Goal: Task Accomplishment & Management: Use online tool/utility

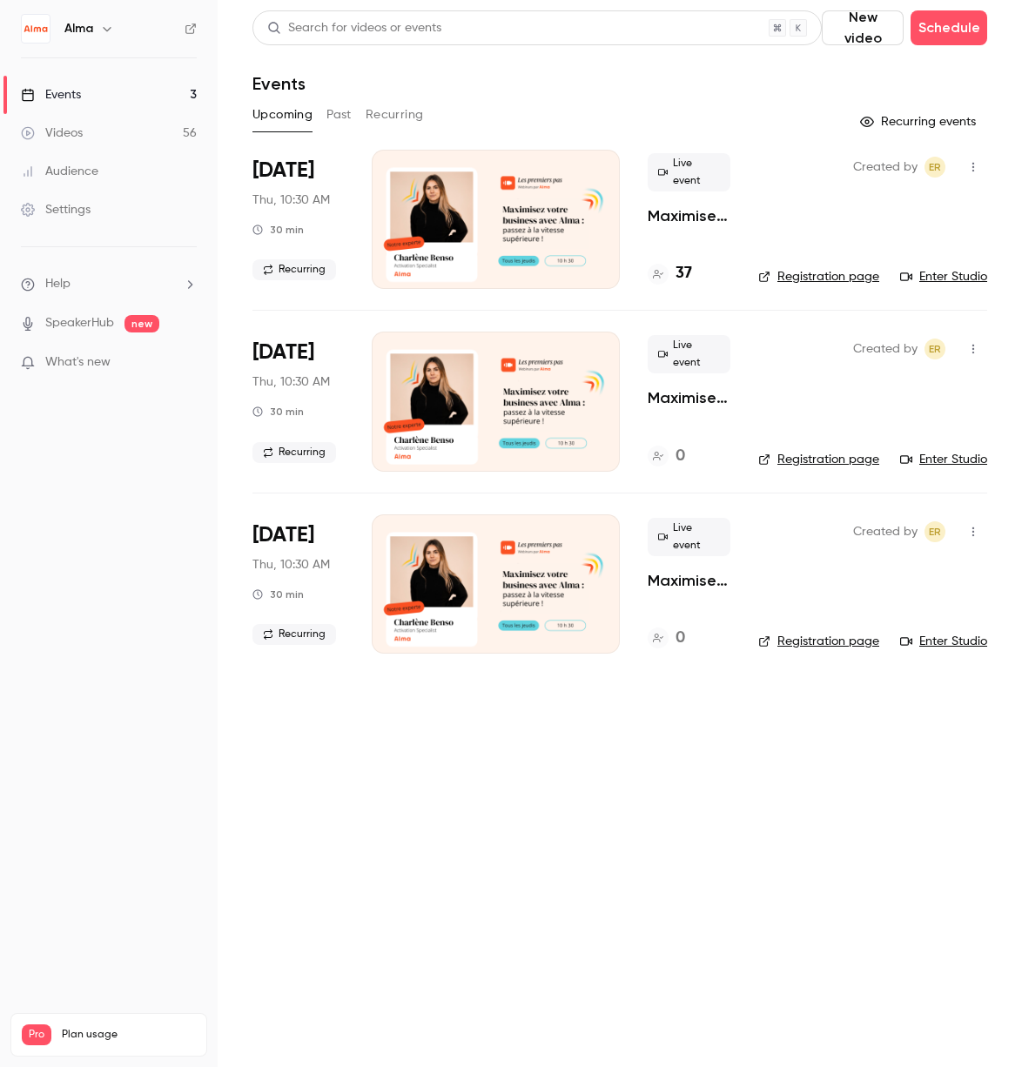
click at [656, 273] on icon at bounding box center [658, 274] width 10 height 9
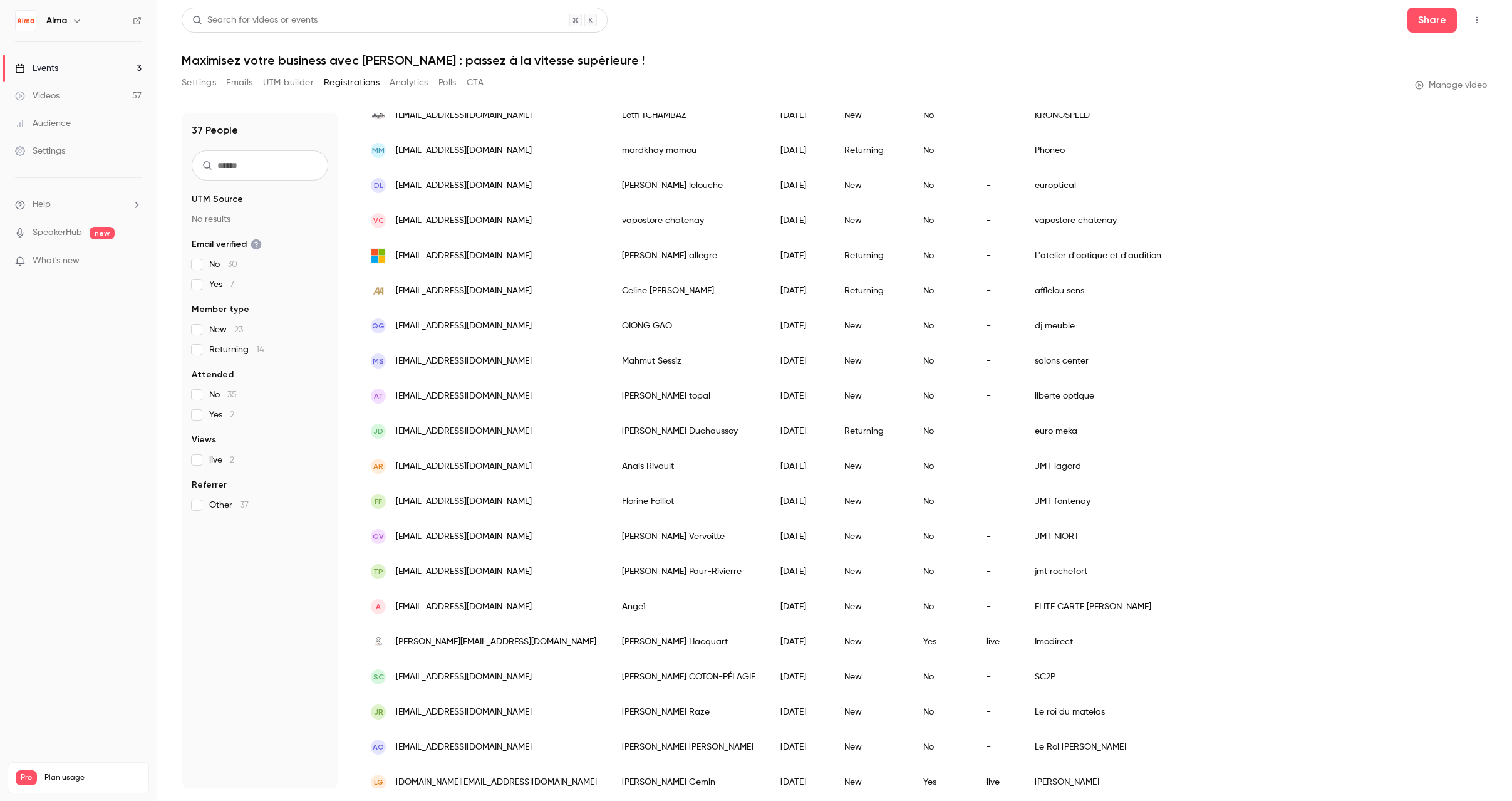
scroll to position [733, 0]
drag, startPoint x: 501, startPoint y: 781, endPoint x: 395, endPoint y: 777, distance: 106.1
click at [395, 768] on div "LG [DOMAIN_NAME][EMAIL_ADDRESS][DOMAIN_NAME]" at bounding box center [483, 780] width 251 height 35
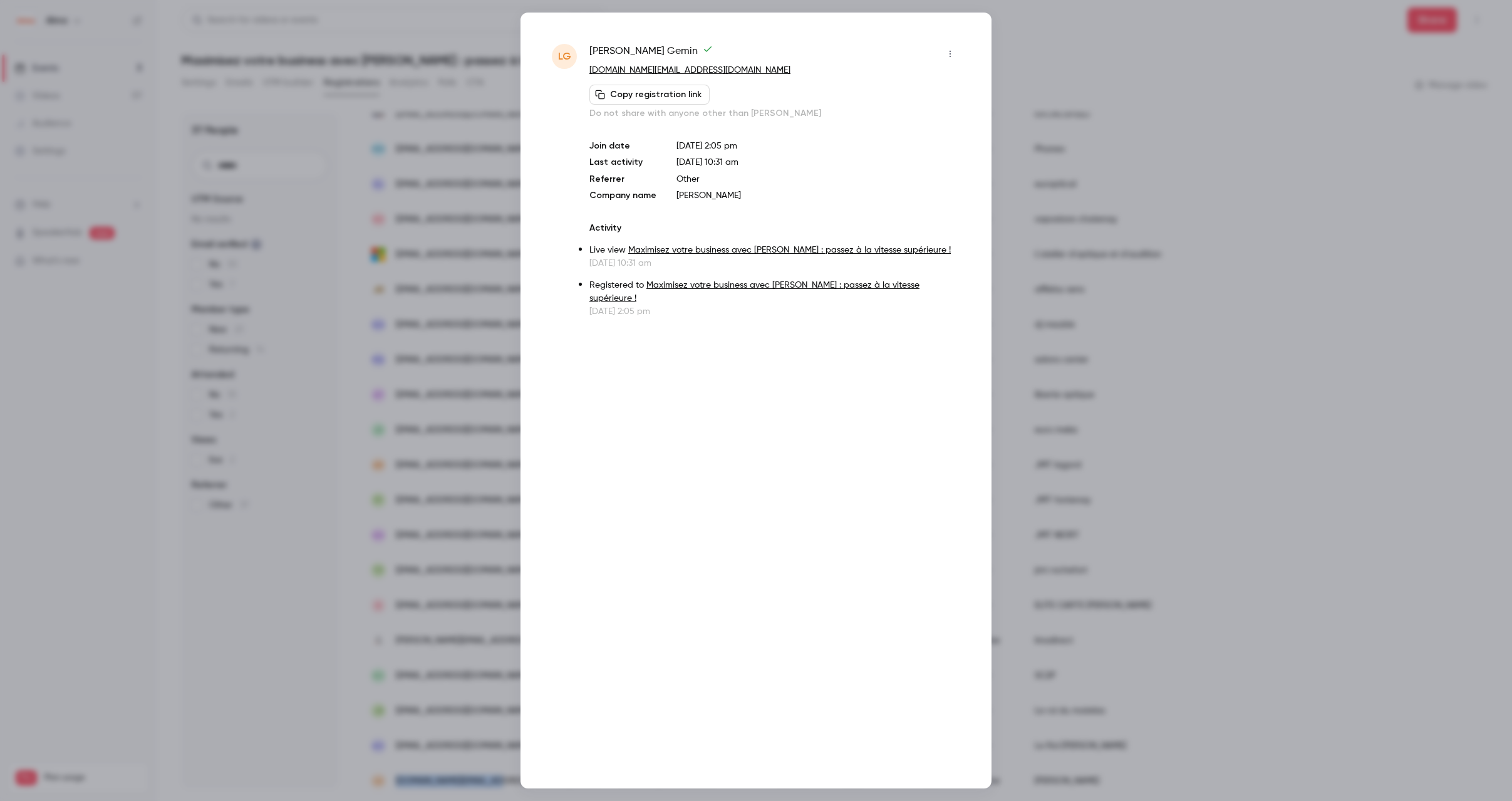
copy span "[DOMAIN_NAME][EMAIL_ADDRESS][DOMAIN_NAME]"
drag, startPoint x: 697, startPoint y: 72, endPoint x: 589, endPoint y: 72, distance: 108.0
click at [589, 72] on p "[DOMAIN_NAME][EMAIL_ADDRESS][DOMAIN_NAME]" at bounding box center [774, 71] width 370 height 13
copy link "[DOMAIN_NAME][EMAIL_ADDRESS][DOMAIN_NAME]"
click at [734, 101] on div at bounding box center [756, 400] width 1512 height 801
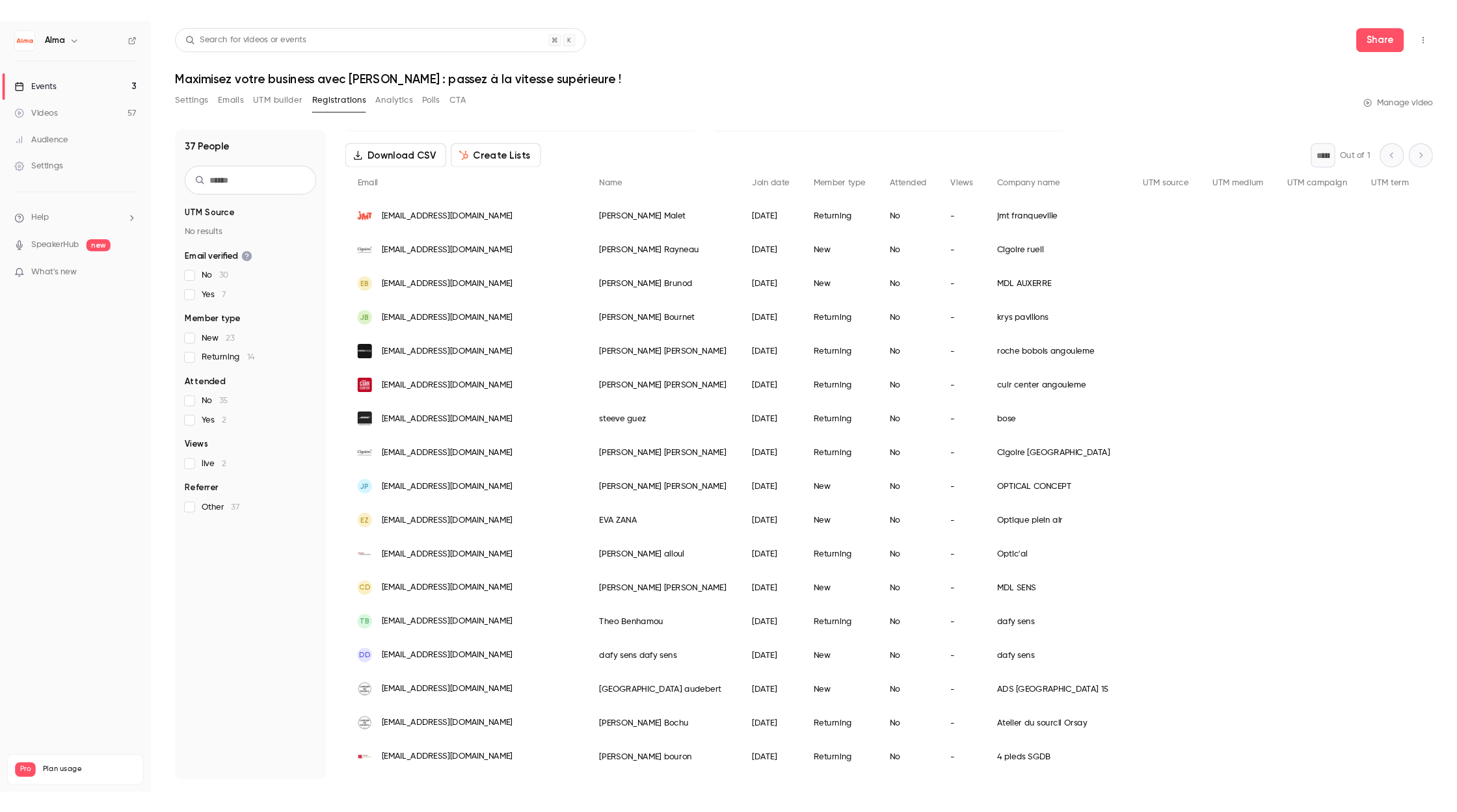
scroll to position [0, 0]
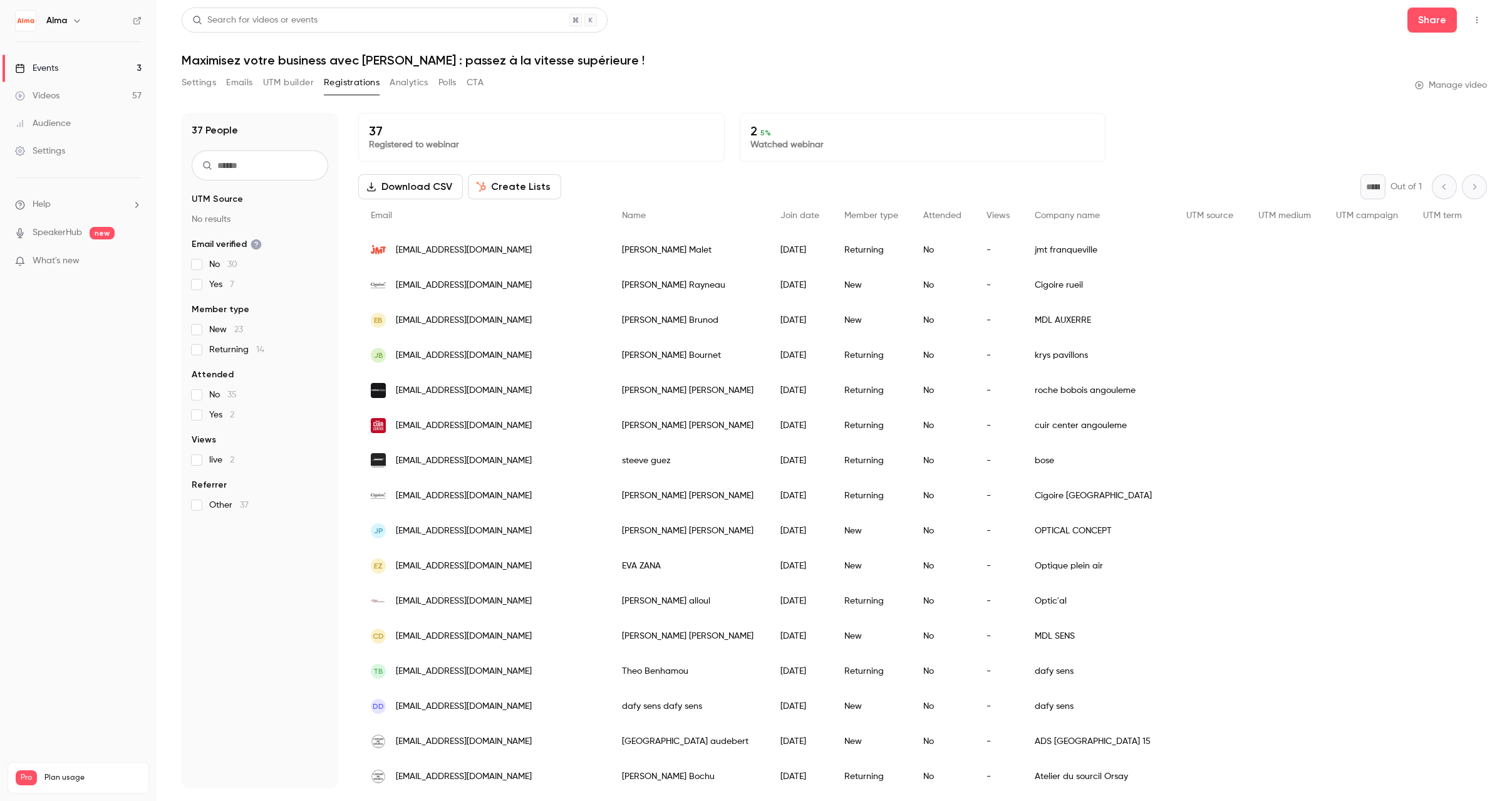
click at [422, 189] on button "Download CSV" at bounding box center [410, 186] width 104 height 25
